Goal: Navigation & Orientation: Find specific page/section

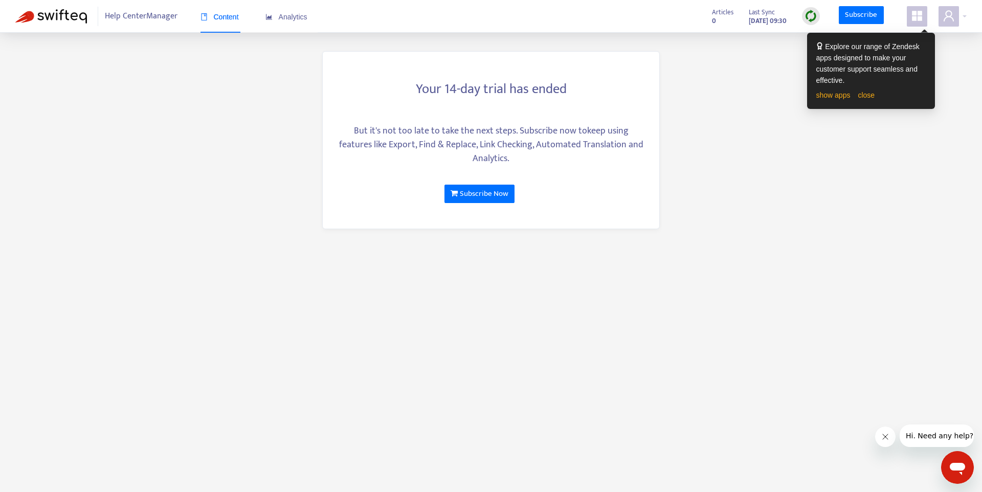
click at [915, 8] on span at bounding box center [917, 16] width 20 height 20
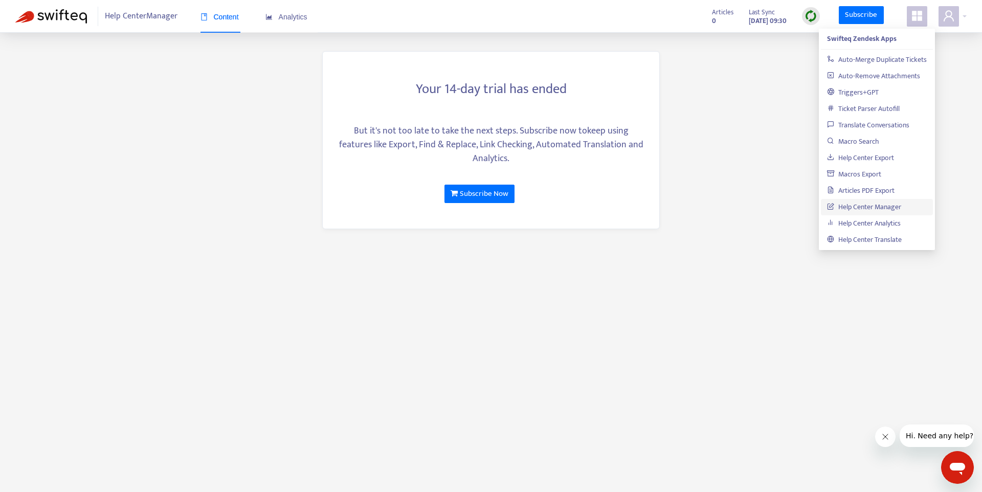
click at [877, 206] on link "Help Center Manager" at bounding box center [864, 207] width 74 height 12
click at [286, 18] on span "Analytics" at bounding box center [287, 17] width 42 height 8
click at [221, 20] on span "Content" at bounding box center [220, 17] width 38 height 8
click at [811, 16] on img at bounding box center [811, 16] width 13 height 13
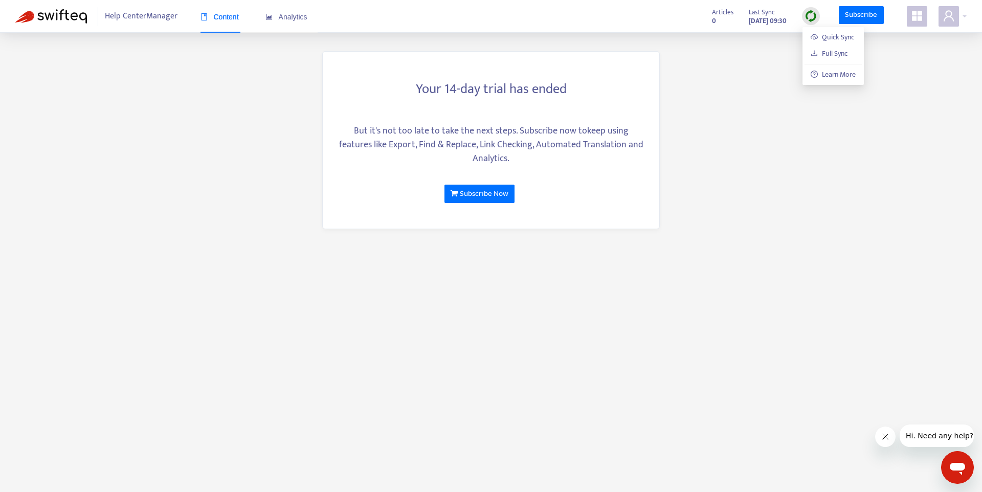
click at [780, 56] on main "Your 14-day trial has ended But it's not too late to take the next steps. Subsc…" at bounding box center [491, 246] width 982 height 492
click at [914, 23] on span at bounding box center [917, 16] width 20 height 20
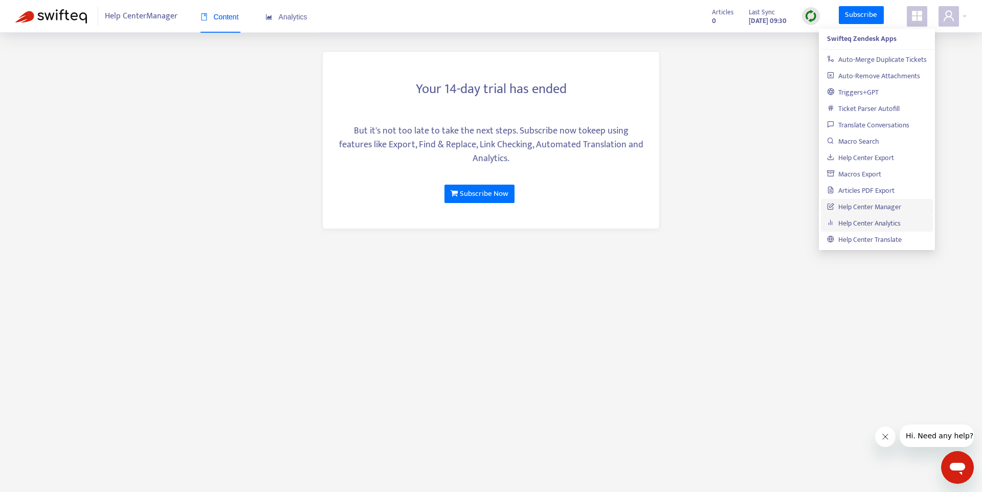
click at [883, 222] on link "Help Center Analytics" at bounding box center [864, 223] width 74 height 12
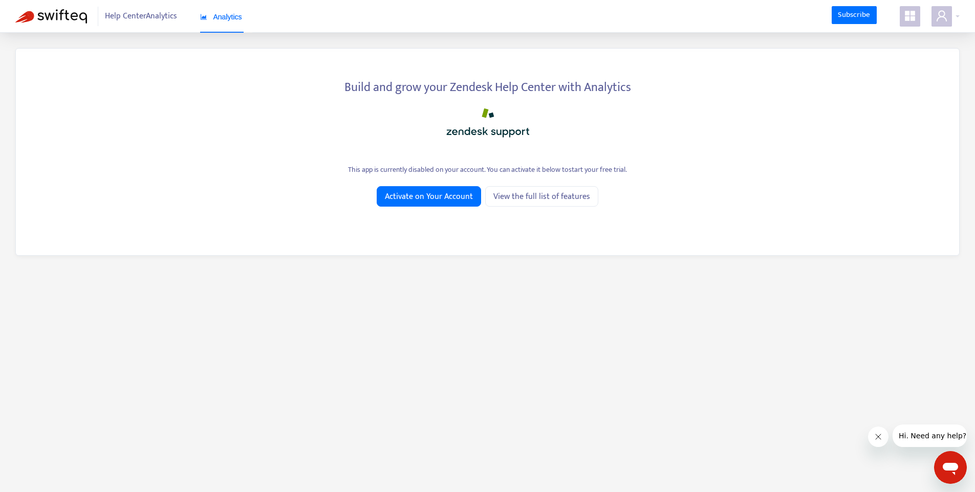
click at [157, 15] on span "Help Center Analytics" at bounding box center [141, 16] width 72 height 19
click at [160, 20] on span "Help Center Analytics" at bounding box center [141, 16] width 72 height 19
click at [914, 17] on icon "appstore" at bounding box center [910, 16] width 10 height 10
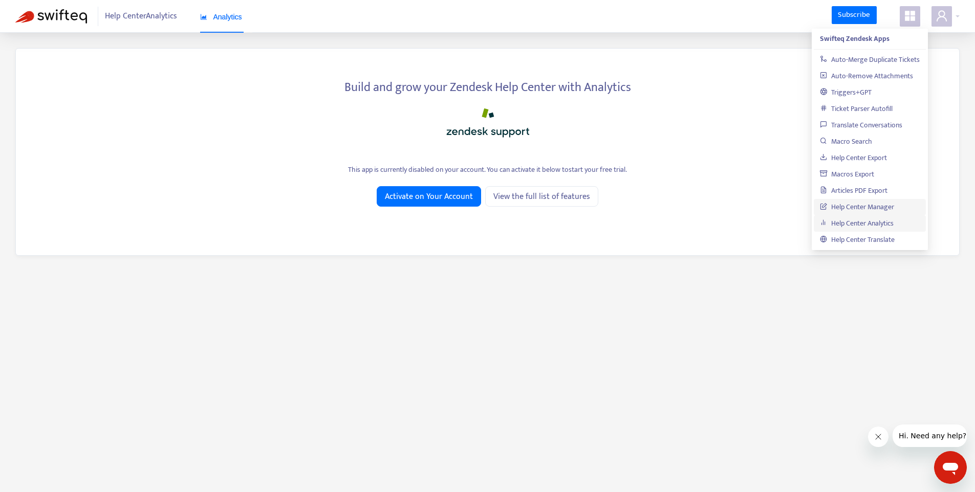
click at [866, 209] on link "Help Center Manager" at bounding box center [857, 207] width 74 height 12
